Goal: Task Accomplishment & Management: Use online tool/utility

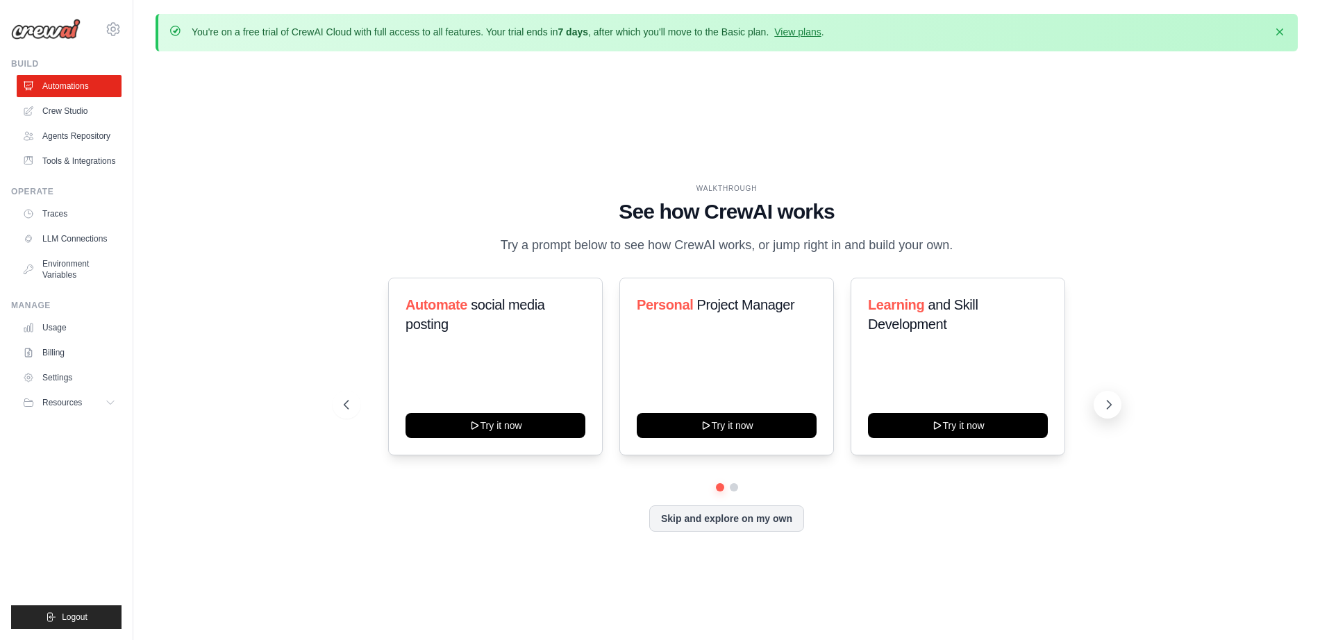
click at [1112, 409] on icon at bounding box center [1109, 405] width 14 height 14
click at [62, 108] on link "Crew Studio" at bounding box center [70, 111] width 105 height 22
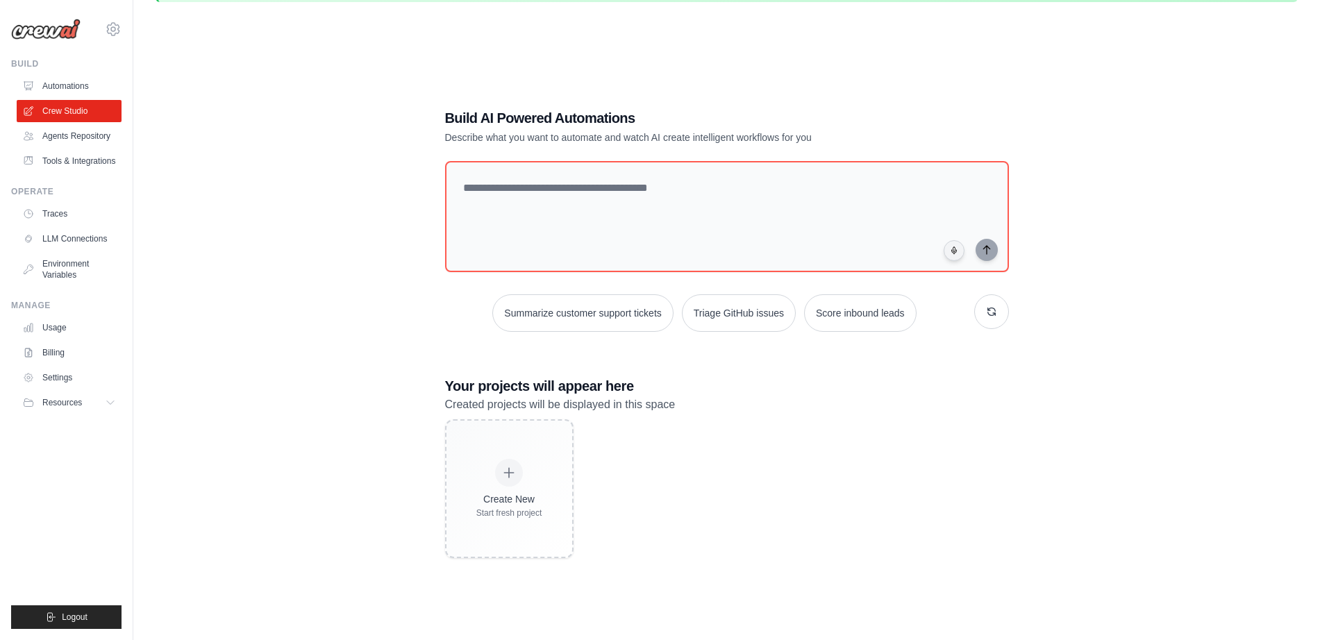
scroll to position [76, 0]
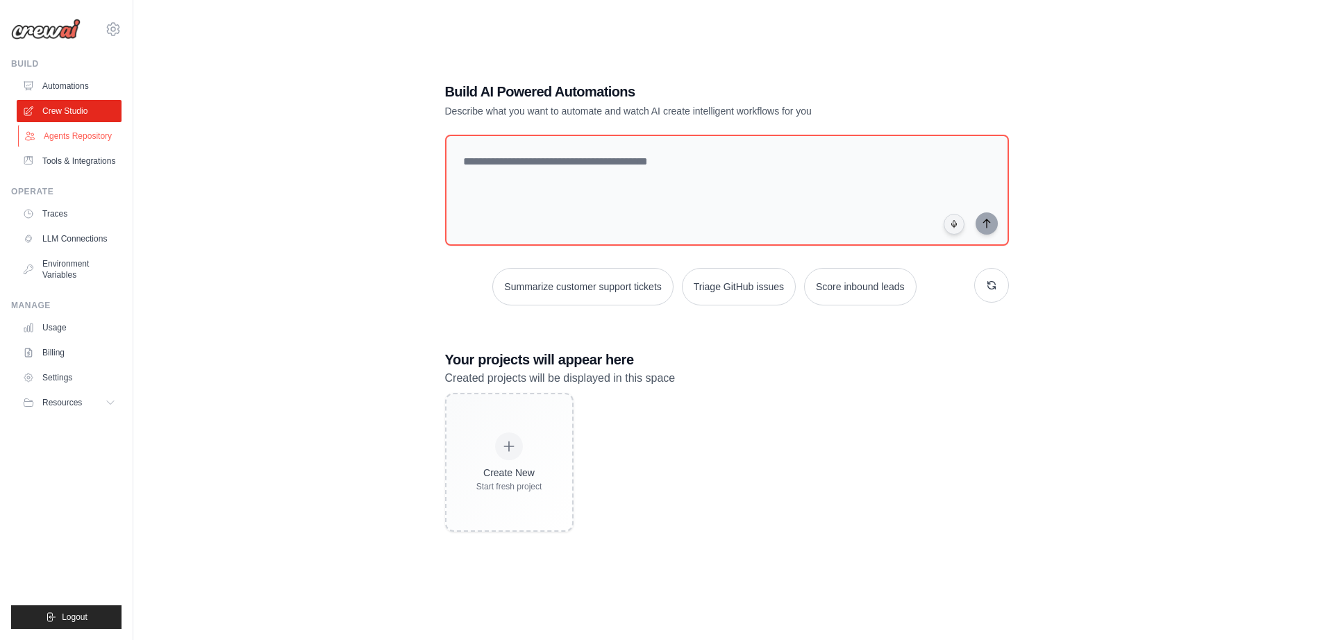
click at [77, 131] on link "Agents Repository" at bounding box center [70, 136] width 105 height 22
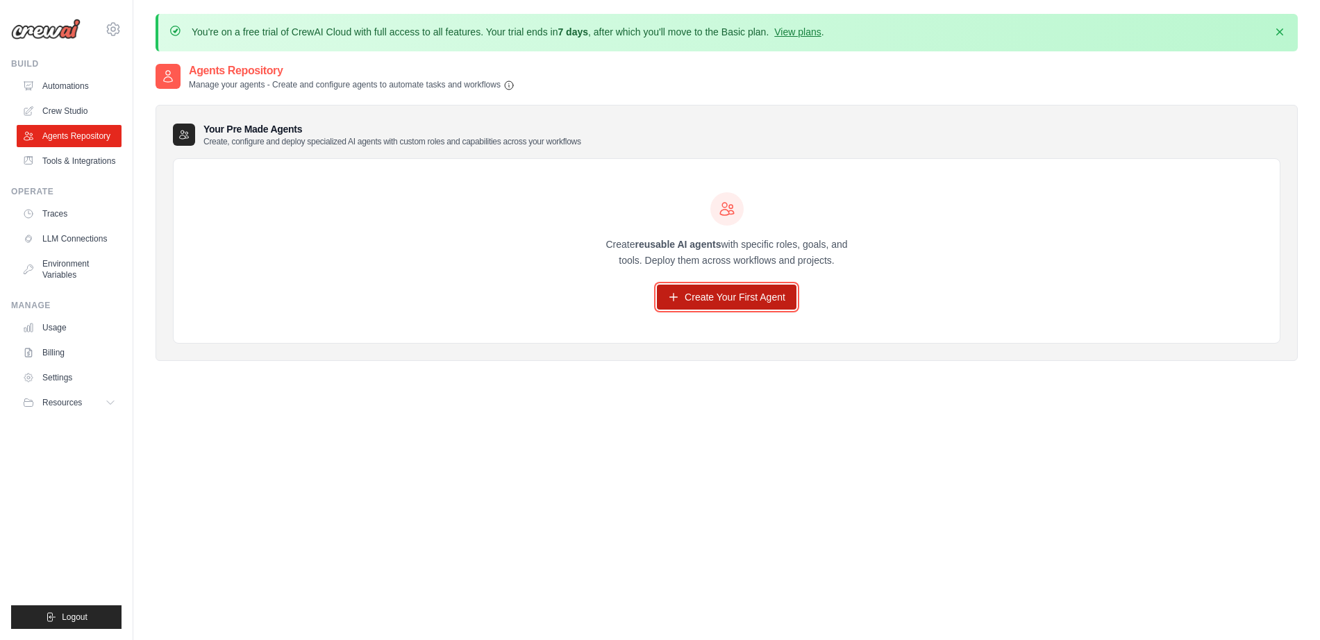
click at [666, 287] on link "Create Your First Agent" at bounding box center [727, 297] width 140 height 25
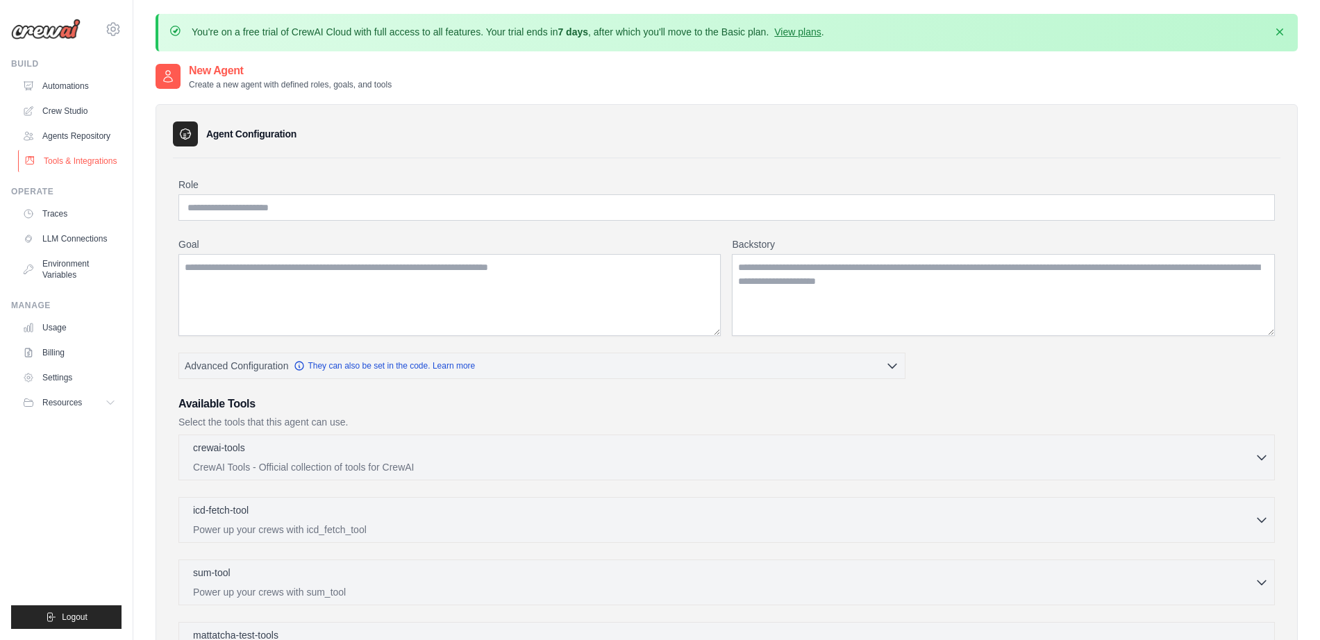
click at [78, 167] on link "Tools & Integrations" at bounding box center [70, 161] width 105 height 22
